Goal: Task Accomplishment & Management: Complete application form

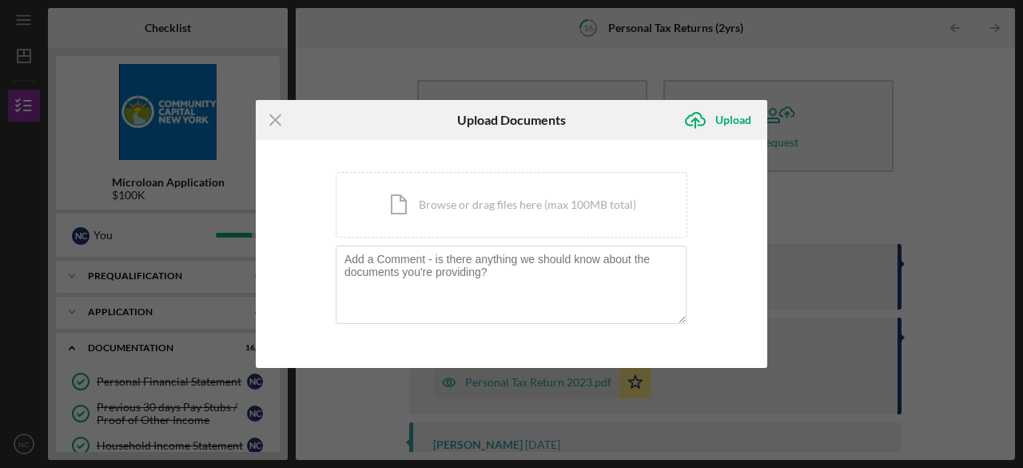
scroll to position [186, 0]
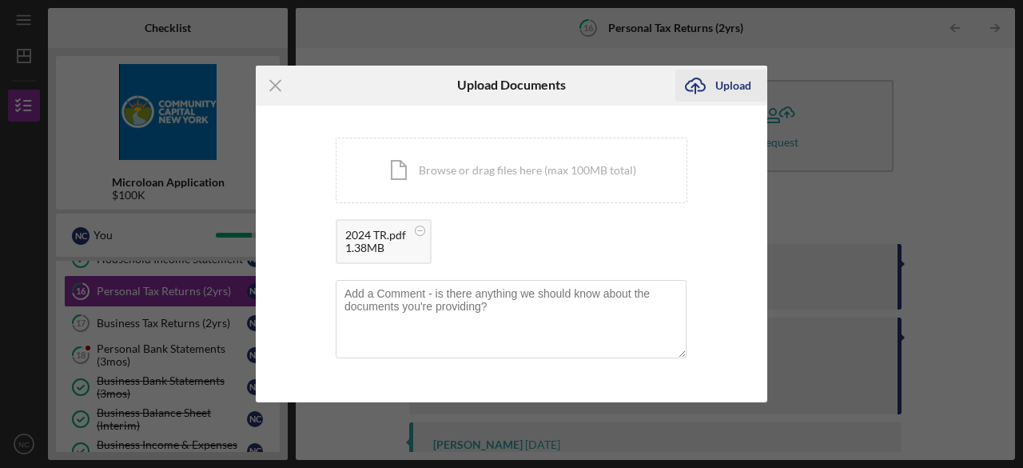
click at [716, 85] on div "Upload" at bounding box center [733, 86] width 36 height 32
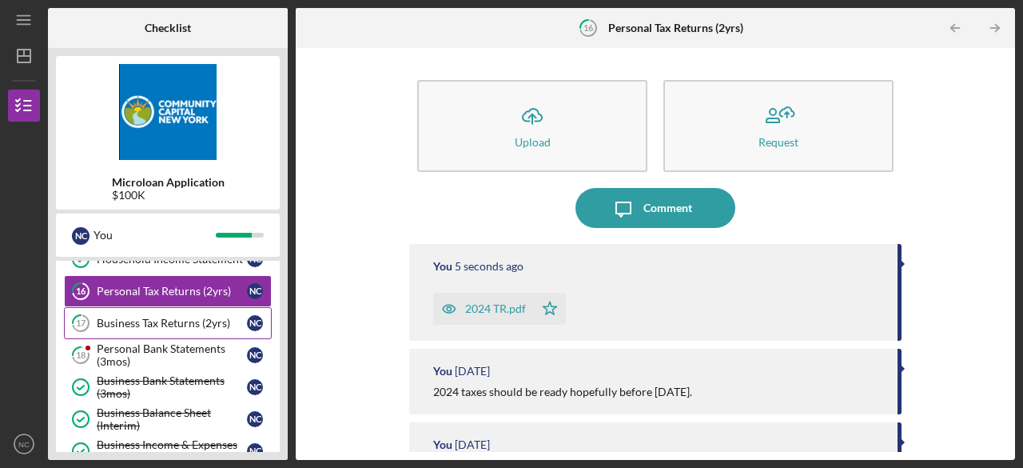
click at [157, 320] on div "Business Tax Returns (2yrs)" at bounding box center [172, 322] width 150 height 13
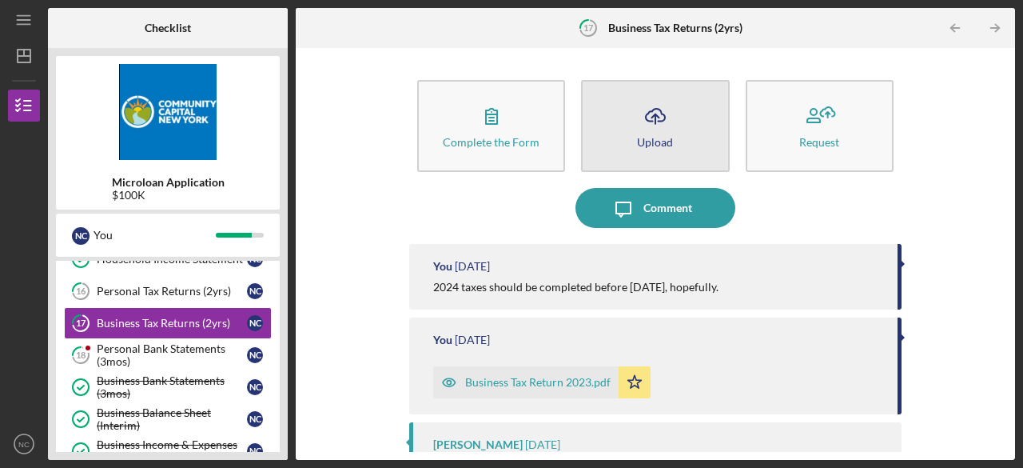
click at [655, 127] on icon "Icon/Upload" at bounding box center [655, 116] width 40 height 40
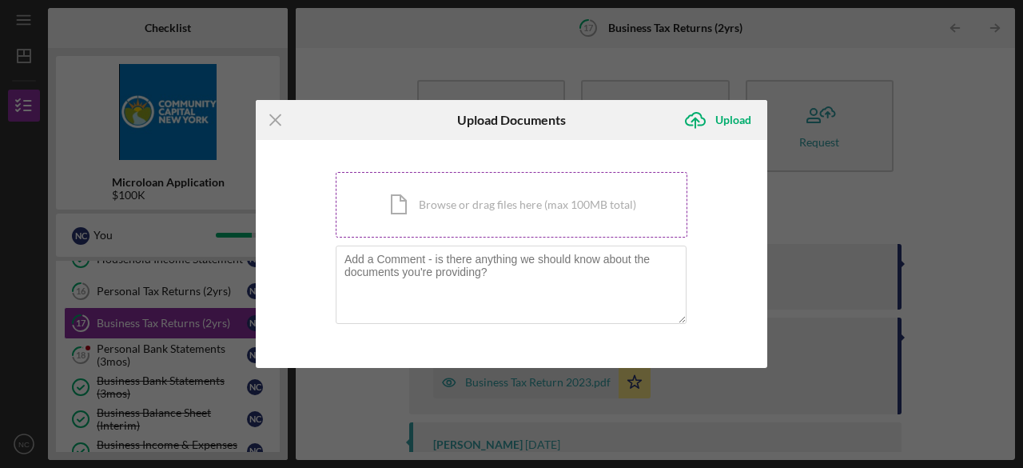
click at [452, 215] on div "Icon/Document Browse or drag files here (max 100MB total) Tap to choose files o…" at bounding box center [512, 205] width 352 height 66
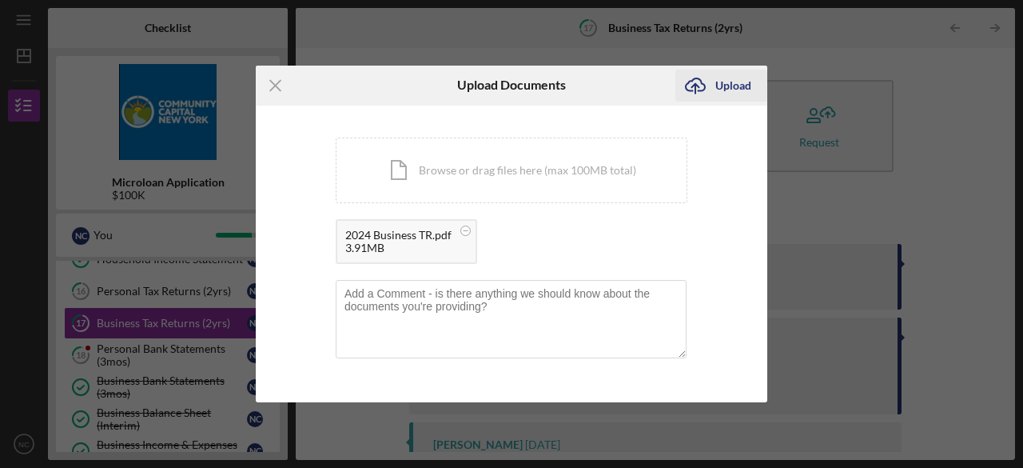
click at [722, 82] on div "Upload" at bounding box center [733, 86] width 36 height 32
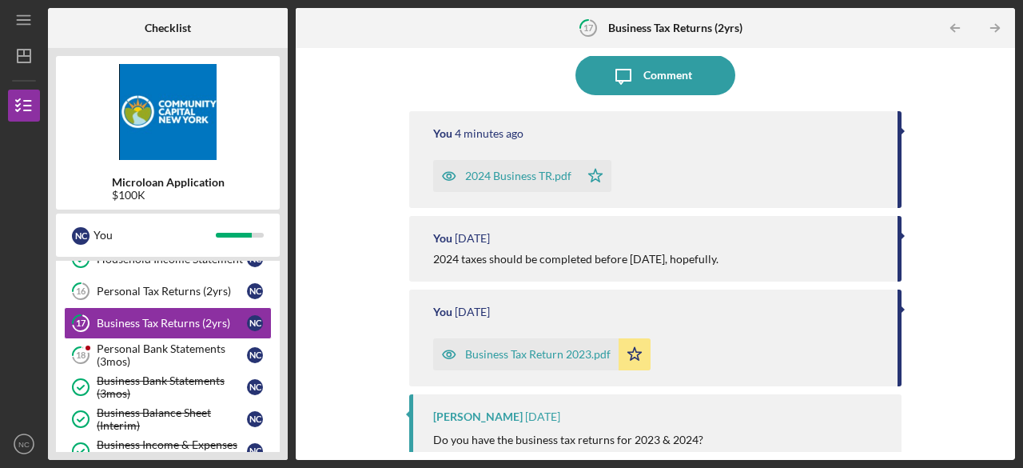
scroll to position [139, 0]
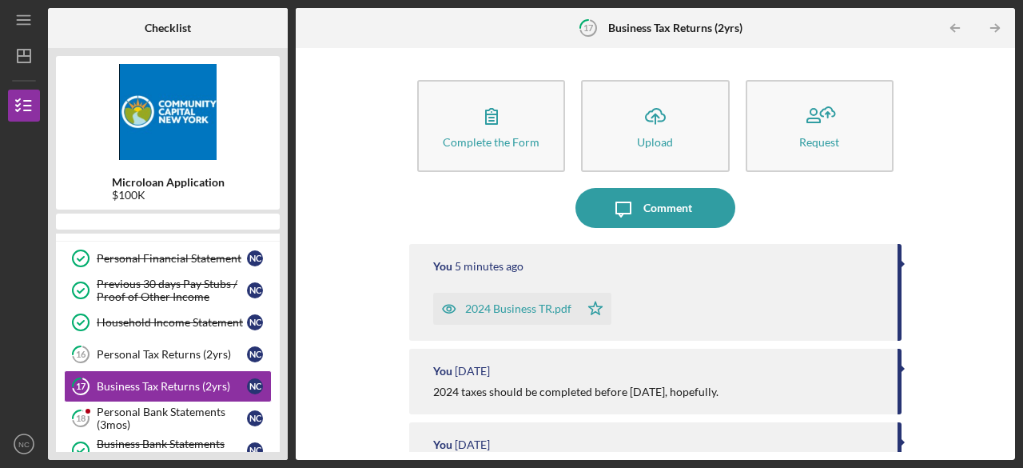
scroll to position [137, 0]
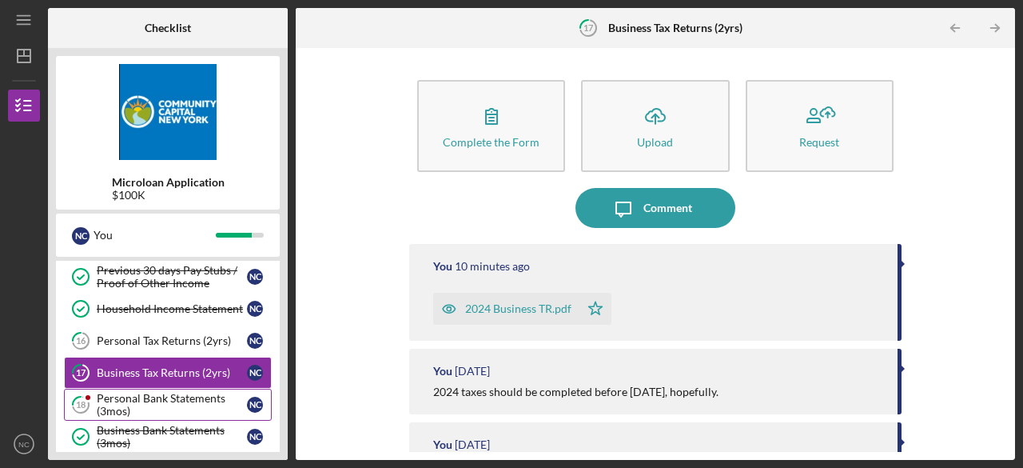
click at [170, 396] on div "Personal Bank Statements (3mos)" at bounding box center [172, 405] width 150 height 26
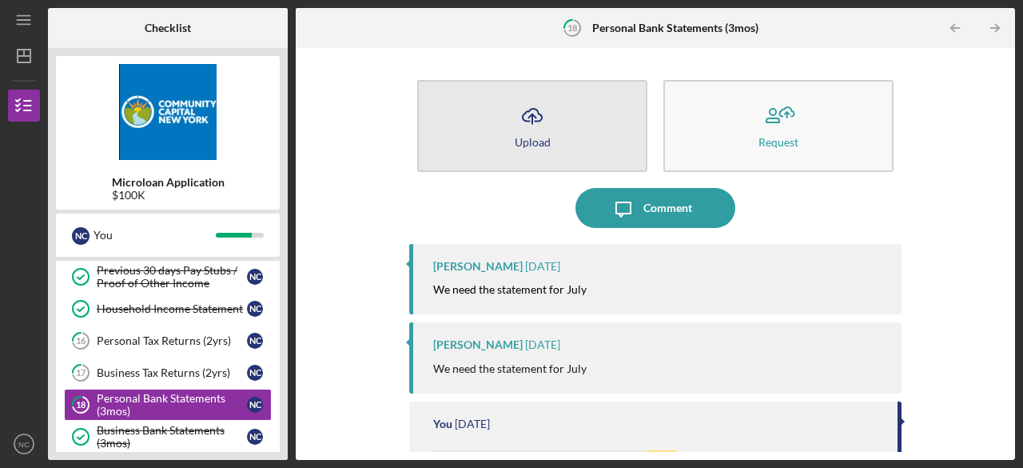
click at [547, 132] on icon "Icon/Upload" at bounding box center [532, 116] width 40 height 40
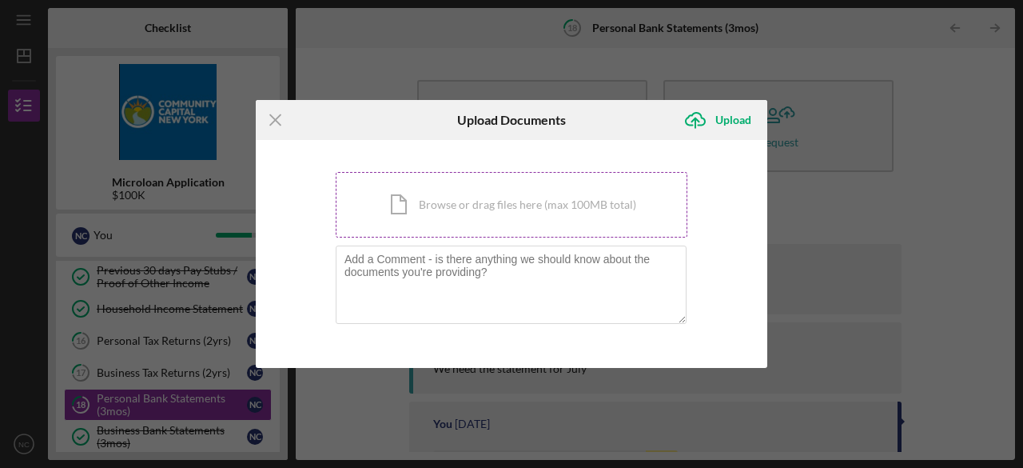
click at [463, 197] on div "Icon/Document Browse or drag files here (max 100MB total) Tap to choose files o…" at bounding box center [512, 205] width 352 height 66
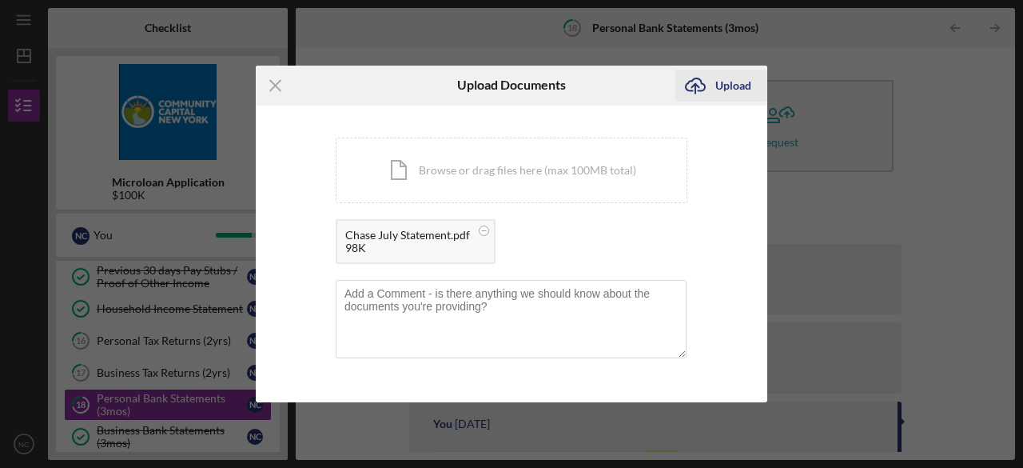
click at [718, 84] on div "Upload" at bounding box center [733, 86] width 36 height 32
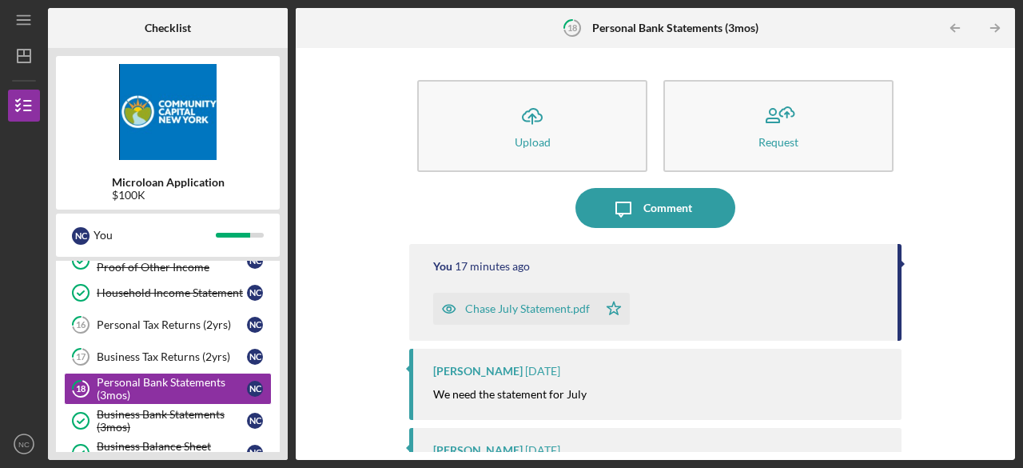
scroll to position [168, 0]
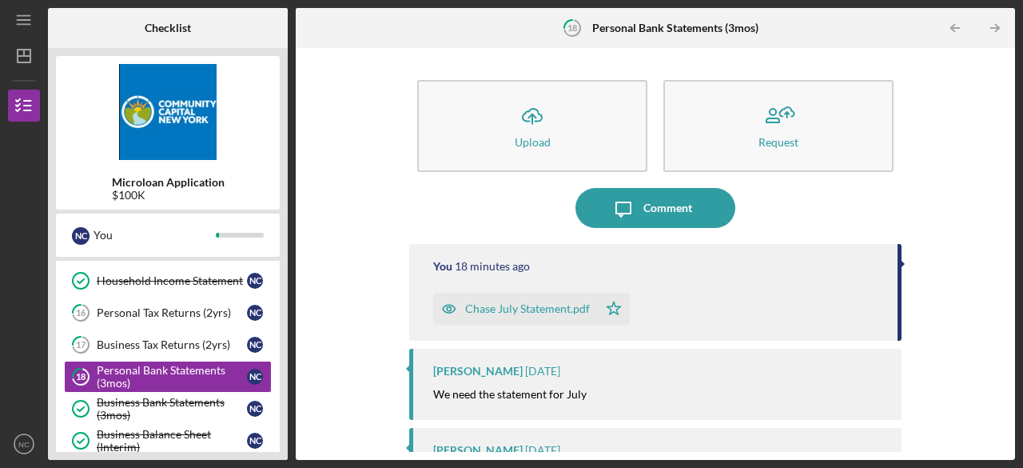
scroll to position [168, 0]
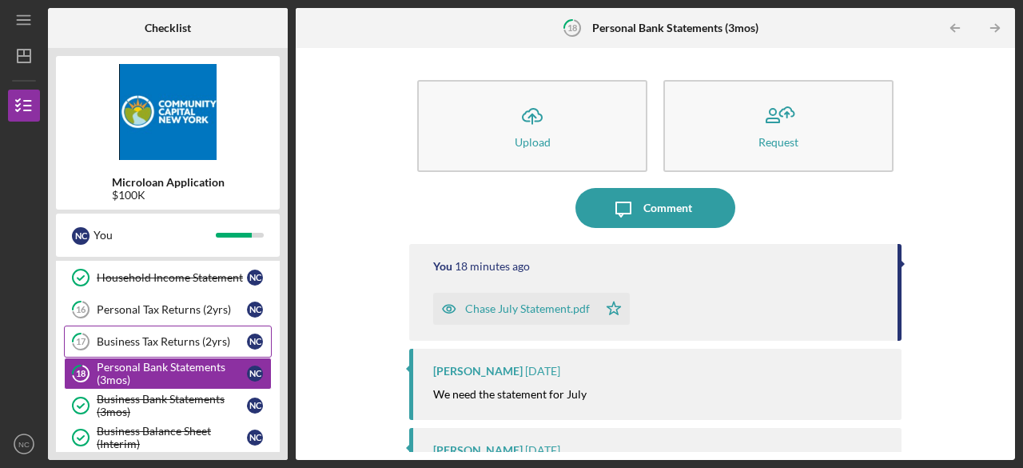
click at [193, 328] on link "17 Business Tax Returns (2yrs) N C" at bounding box center [168, 341] width 208 height 32
